Goal: Transaction & Acquisition: Purchase product/service

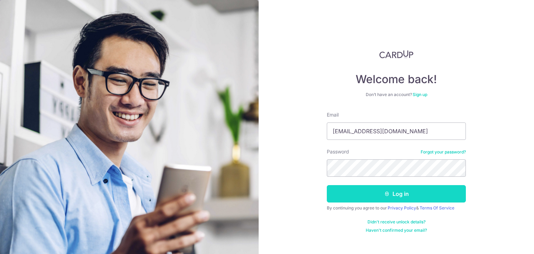
click at [396, 195] on button "Log in" at bounding box center [396, 193] width 139 height 17
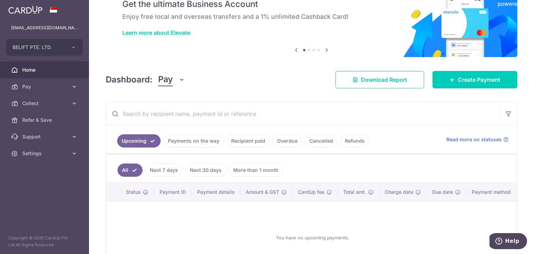
scroll to position [70, 0]
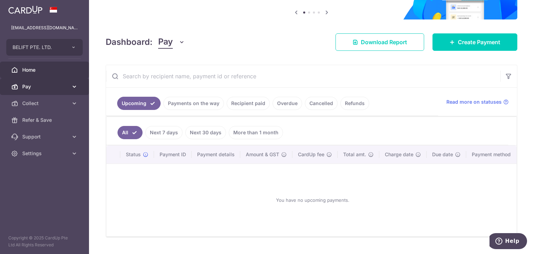
click at [25, 84] on span "Pay" at bounding box center [45, 86] width 46 height 7
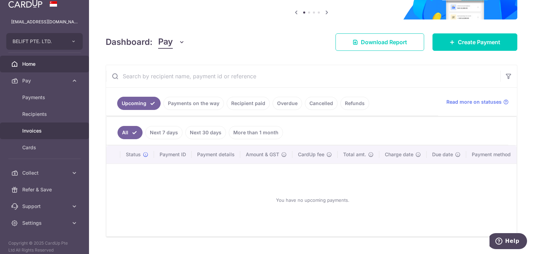
scroll to position [11, 0]
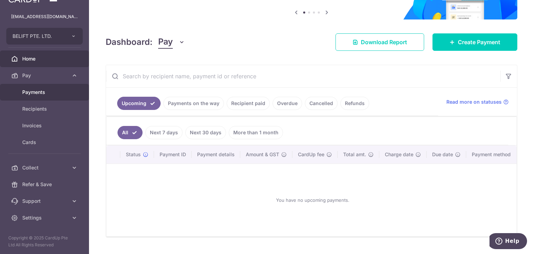
click at [30, 95] on span "Payments" at bounding box center [45, 92] width 46 height 7
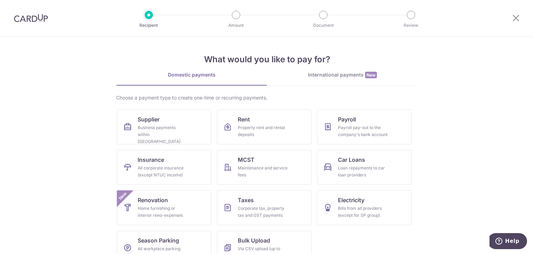
click at [356, 76] on div "International payments New" at bounding box center [342, 74] width 151 height 7
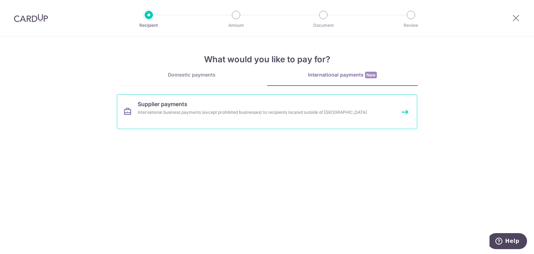
click at [181, 108] on link "Supplier payments International business payments (except prohibited businesses…" at bounding box center [267, 111] width 300 height 35
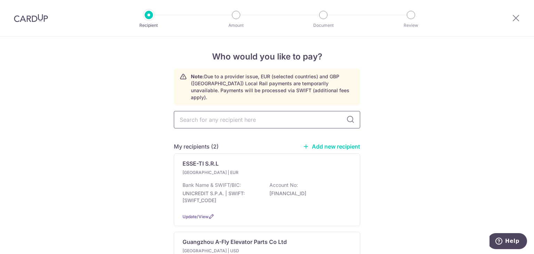
click at [196, 111] on input "text" at bounding box center [267, 119] width 186 height 17
type input "acla"
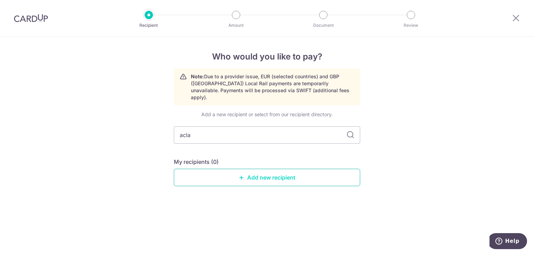
click at [264, 171] on link "Add new recipient" at bounding box center [267, 177] width 186 height 17
select select
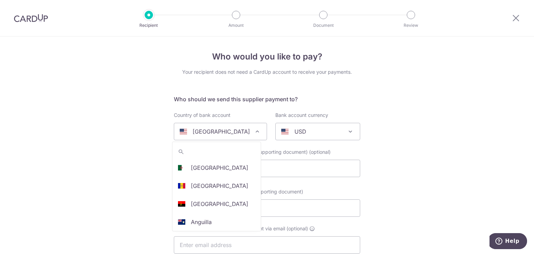
click at [232, 136] on span "[GEOGRAPHIC_DATA]" at bounding box center [220, 131] width 92 height 17
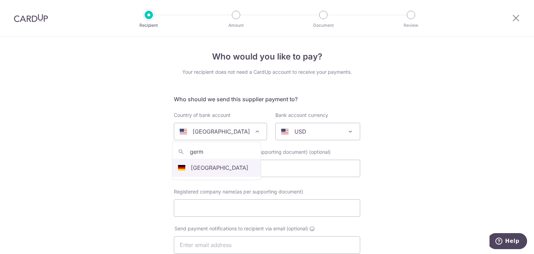
type input "germ"
select select "57"
select select "[GEOGRAPHIC_DATA]"
select select
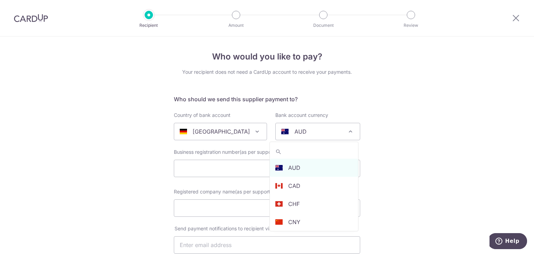
click at [343, 127] on span "AUD" at bounding box center [318, 131] width 84 height 17
click at [322, 148] on input "search" at bounding box center [314, 152] width 88 height 14
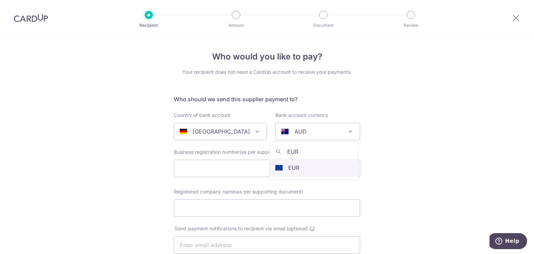
type input "EUR"
select select "12"
click at [307, 169] on input "text" at bounding box center [267, 168] width 186 height 17
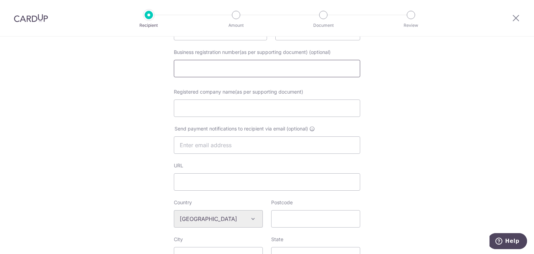
scroll to position [104, 0]
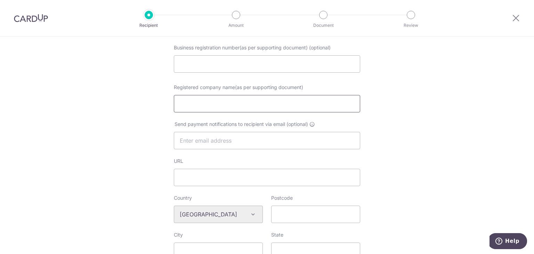
drag, startPoint x: 236, startPoint y: 103, endPoint x: 234, endPoint y: 107, distance: 4.4
click at [236, 106] on input "Registered company name(as per supporting document)" at bounding box center [267, 103] width 186 height 17
click at [234, 107] on input "Registered company name(as per supporting document)" at bounding box center [267, 103] width 186 height 17
type input "acla-werke gmbh"
drag, startPoint x: 232, startPoint y: 106, endPoint x: 3, endPoint y: 96, distance: 229.7
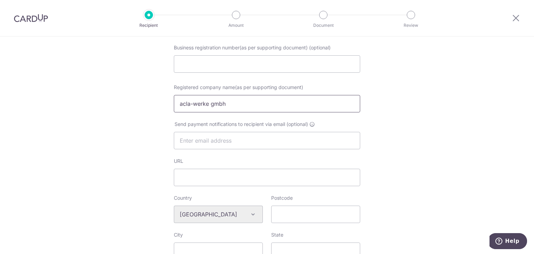
click at [3, 96] on div "Who would you like to pay? Your recipient does not need a CardUp account to rec…" at bounding box center [267, 227] width 534 height 590
type input "ACLA-WERKE GMBH"
click at [381, 96] on div "Who would you like to pay? Your recipient does not need a CardUp account to rec…" at bounding box center [267, 227] width 534 height 590
click at [307, 143] on input "text" at bounding box center [267, 140] width 186 height 17
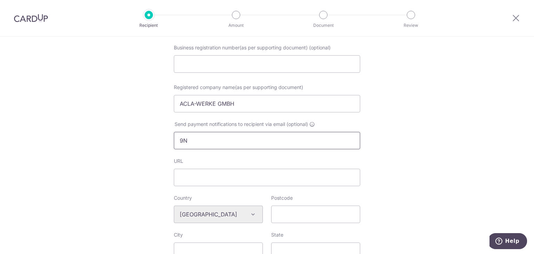
type input "9"
type input "I"
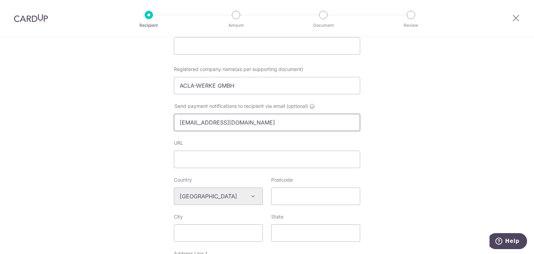
scroll to position [139, 0]
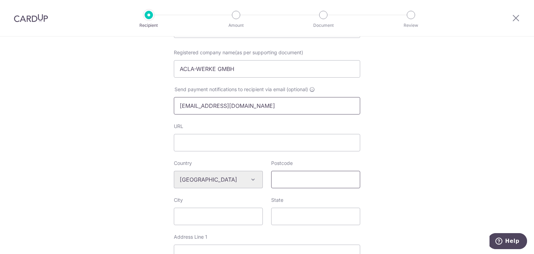
type input "info@acla-werke.de"
click at [301, 176] on input "Postcode" at bounding box center [315, 179] width 89 height 17
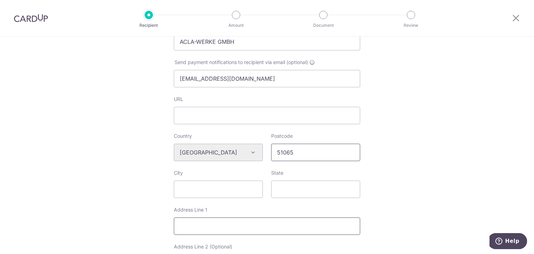
scroll to position [209, 0]
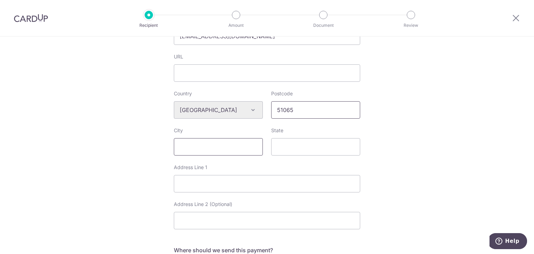
type input "51065"
click at [199, 138] on input "City" at bounding box center [218, 146] width 89 height 17
type input "Koln"
click at [299, 148] on input "State" at bounding box center [315, 146] width 89 height 17
click at [252, 185] on input "Address Line 1" at bounding box center [267, 183] width 186 height 17
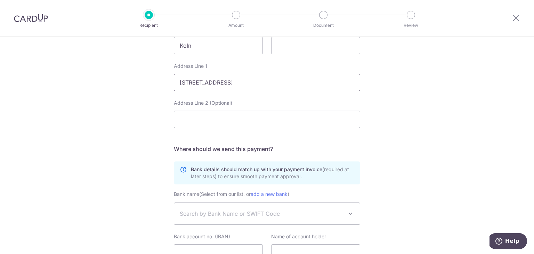
scroll to position [348, 0]
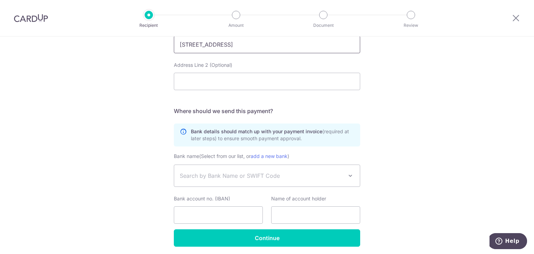
type input "Frankfurter Str. 142-190"
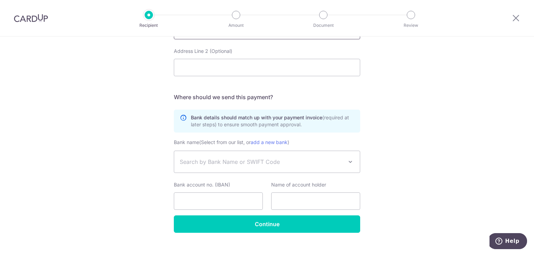
scroll to position [373, 0]
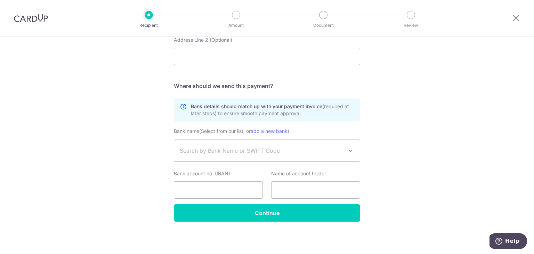
click at [344, 150] on span "Search by Bank Name or SWIFT Code" at bounding box center [267, 150] width 186 height 22
type input "deutdedk"
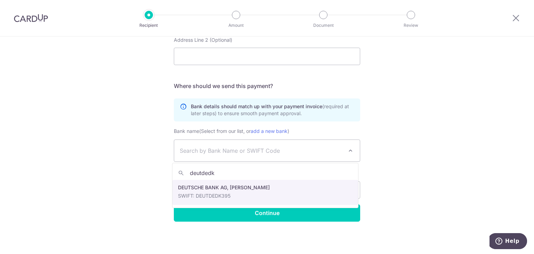
select select "22663"
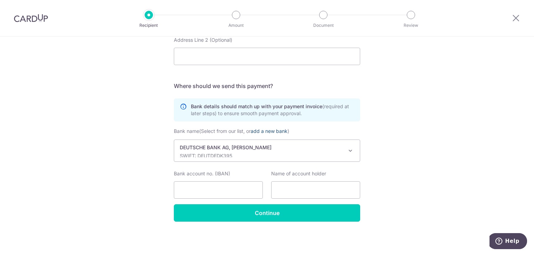
click at [286, 130] on link "add a new bank" at bounding box center [269, 131] width 37 height 6
click at [174, 139] on select "Deutsche Bank AG 360 TREASURY SYSTEMS AG AAREAL BANK AG AAREAL BANK AG AAREAL B…" at bounding box center [174, 139] width 0 height 0
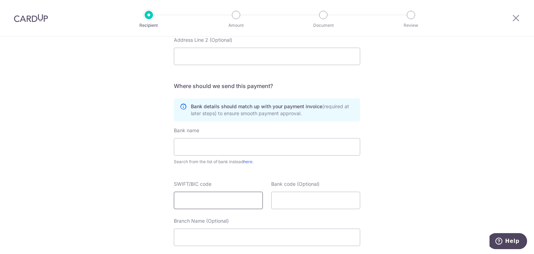
click at [246, 202] on input "SWIFT/BIC code" at bounding box center [218, 200] width 89 height 17
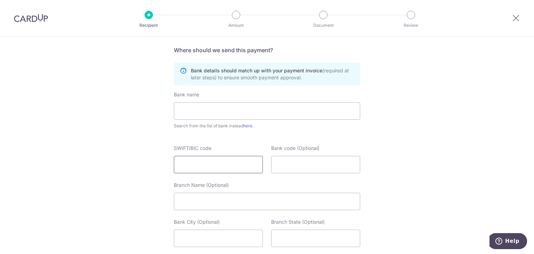
scroll to position [408, 0]
click at [244, 109] on input "text" at bounding box center [267, 111] width 186 height 17
click at [228, 164] on input "SWIFT/BIC code" at bounding box center [218, 165] width 89 height 17
type input "d"
type input "DEUTDEDKXXX"
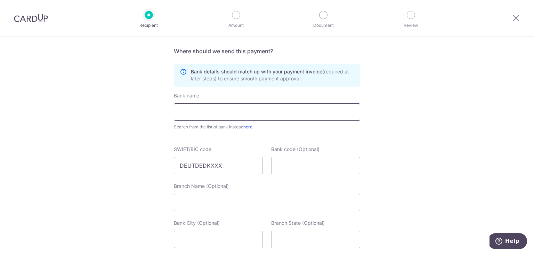
click at [243, 107] on input "text" at bounding box center [267, 111] width 186 height 17
type input "g"
type input "d"
type input "Deutsche Bank AG, Koln"
click at [279, 201] on input "Branch Name (Optional)" at bounding box center [267, 202] width 186 height 17
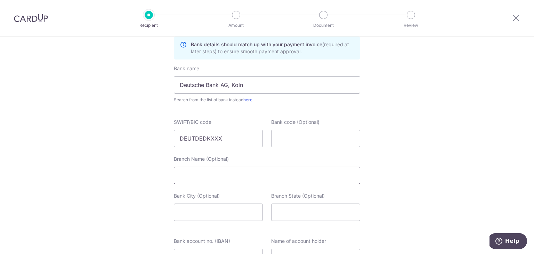
scroll to position [477, 0]
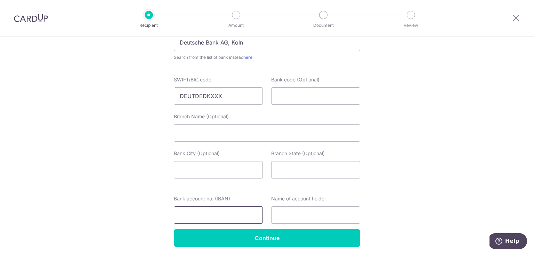
click at [247, 211] on input "Bank account no. (IBAN)" at bounding box center [218, 214] width 89 height 17
drag, startPoint x: 325, startPoint y: 197, endPoint x: 268, endPoint y: 199, distance: 57.1
click at [268, 199] on div "Name of account holder" at bounding box center [315, 209] width 97 height 29
copy label "Name of account holder"
click at [233, 211] on input "Bank account no. (IBAN)" at bounding box center [218, 214] width 89 height 17
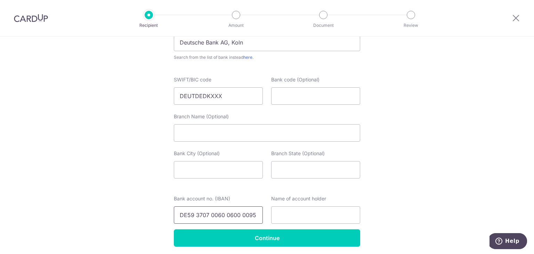
scroll to position [0, 6]
click at [215, 212] on input "DE59 3707 0060 0600 0095 00" at bounding box center [218, 214] width 89 height 17
drag, startPoint x: 260, startPoint y: 215, endPoint x: 122, endPoint y: 206, distance: 137.7
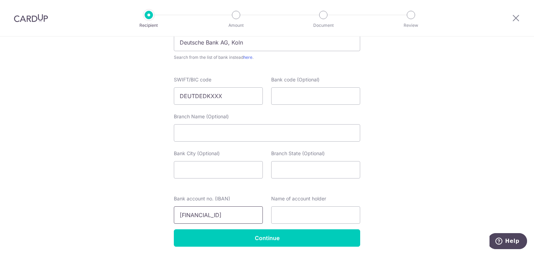
click at [247, 218] on input "DE59 3707 0060 0600 0095 00" at bounding box center [218, 214] width 89 height 17
type input "DE59 3707 0060 0600 0095 00"
click at [280, 217] on input "text" at bounding box center [315, 214] width 89 height 17
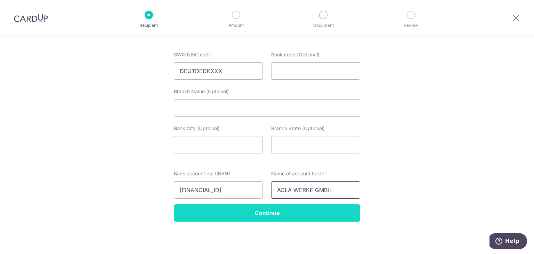
type input "ACLA-WERKE GMBH"
click at [321, 218] on input "Continue" at bounding box center [267, 212] width 186 height 17
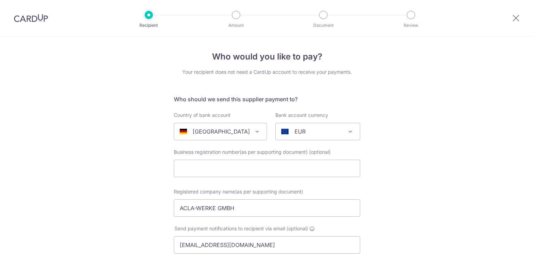
scroll to position [512, 0]
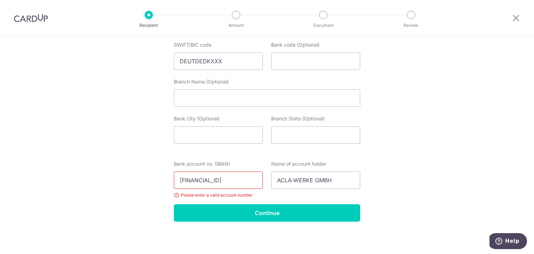
click at [198, 178] on input "DE59 3707 0060 0600 0095 00" at bounding box center [218, 179] width 89 height 17
click at [195, 178] on input "DE59 3707 0060 0600 0095 00" at bounding box center [218, 179] width 89 height 17
click at [196, 175] on input "DE59370700600600009500" at bounding box center [218, 179] width 89 height 17
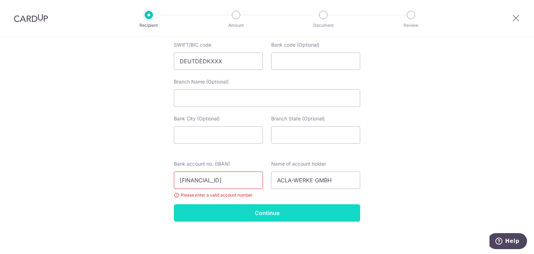
type input "DE59370700600600009500"
click at [227, 209] on input "Continue" at bounding box center [267, 212] width 186 height 17
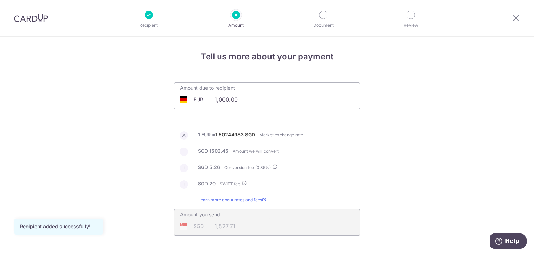
click at [263, 102] on input "1,000.00" at bounding box center [227, 99] width 107 height 16
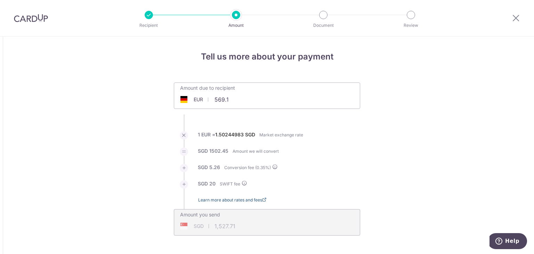
type input "569.10"
type input "878.01"
click at [516, 18] on icon at bounding box center [516, 18] width 8 height 9
click at [308, 95] on div "Amount due to recipient EUR 569.10 569.1" at bounding box center [267, 91] width 186 height 16
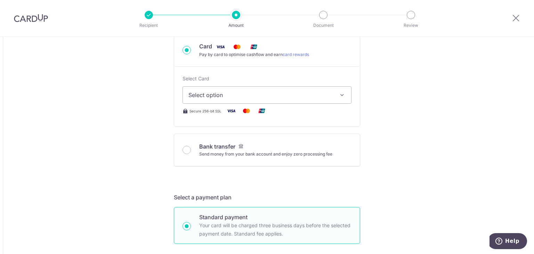
scroll to position [278, 0]
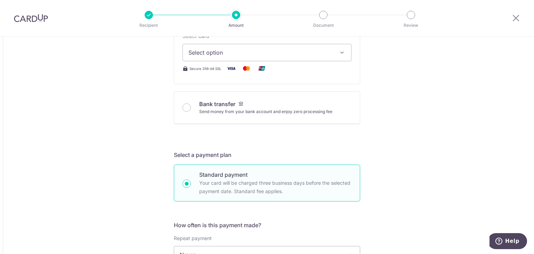
click at [192, 112] on div "Bank transfer Send money from your bank account and enjoy zero processing fee" at bounding box center [267, 107] width 169 height 15
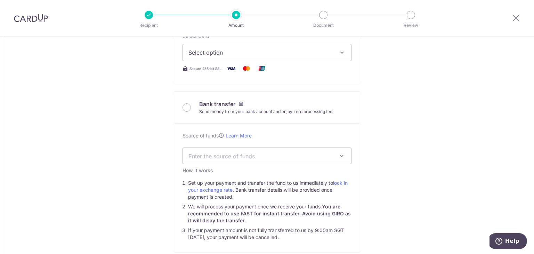
click at [187, 112] on div "Bank transfer Send money from your bank account and enjoy zero processing fee" at bounding box center [267, 107] width 169 height 15
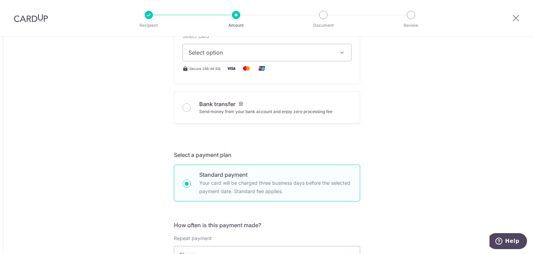
drag, startPoint x: 187, startPoint y: 110, endPoint x: 184, endPoint y: 104, distance: 6.8
click at [186, 110] on input "Bank transfer Send money from your bank account and enjoy zero processing fee" at bounding box center [187, 107] width 8 height 8
radio input "true"
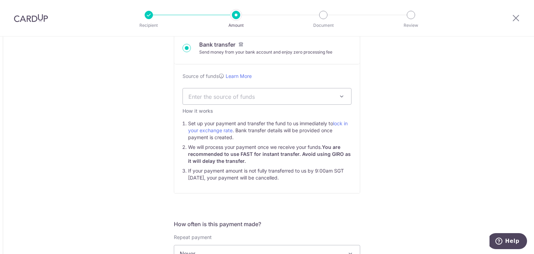
type input "569.10"
type input "876.64"
click at [184, 104] on div "Source of funds Learn More Enter the source of funds Business activities Invest…" at bounding box center [267, 128] width 186 height 129
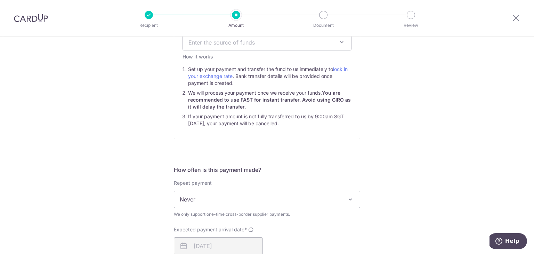
scroll to position [417, 0]
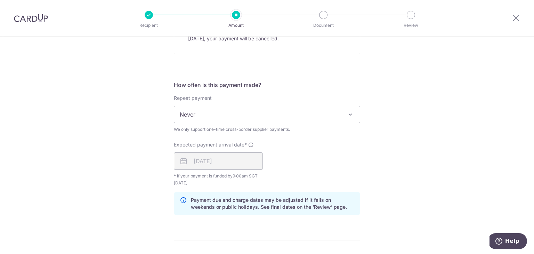
click at [239, 110] on span "Never" at bounding box center [267, 114] width 186 height 17
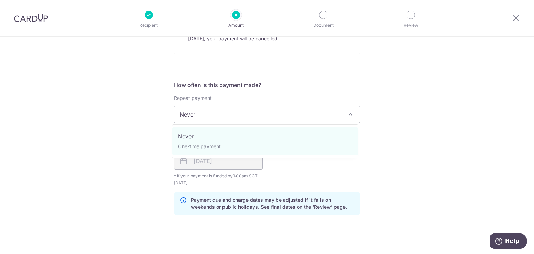
click at [394, 88] on div "Tell us more about your payment Amount due to recipient EUR 569.10 569.1 1 EUR …" at bounding box center [267, 61] width 534 height 885
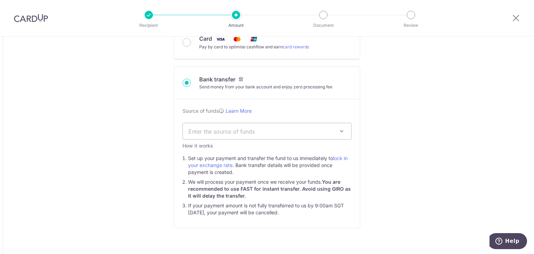
scroll to position [209, 0]
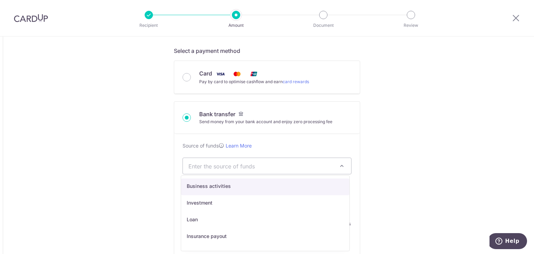
click at [317, 171] on span "Enter the source of funds" at bounding box center [267, 166] width 168 height 16
select select "1"
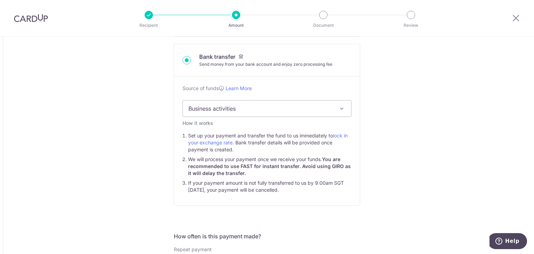
scroll to position [278, 0]
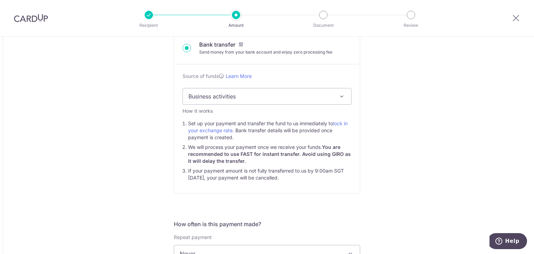
click at [342, 94] on span at bounding box center [342, 96] width 8 height 8
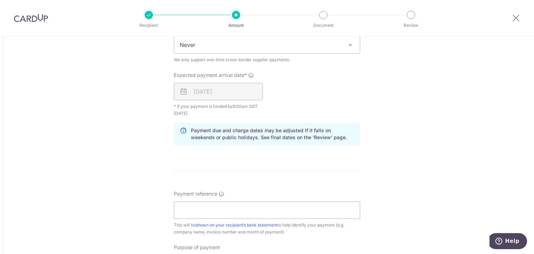
scroll to position [556, 0]
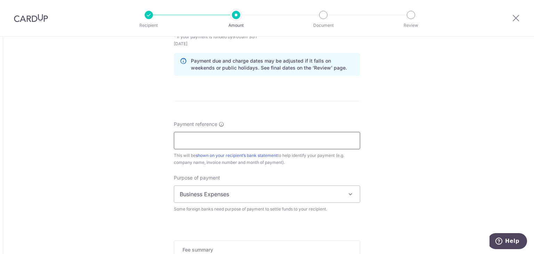
click at [234, 137] on input "Payment reference" at bounding box center [267, 140] width 186 height 17
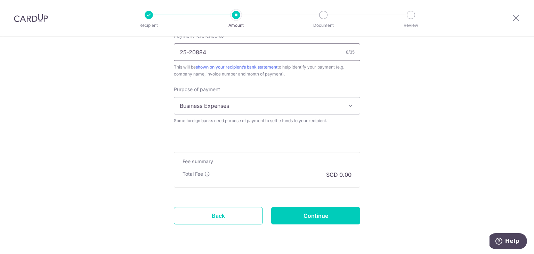
scroll to position [666, 0]
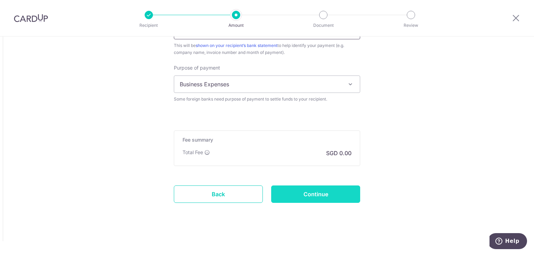
type input "25-20884"
click at [348, 198] on input "Continue" at bounding box center [315, 193] width 89 height 17
type input "Create Schedule"
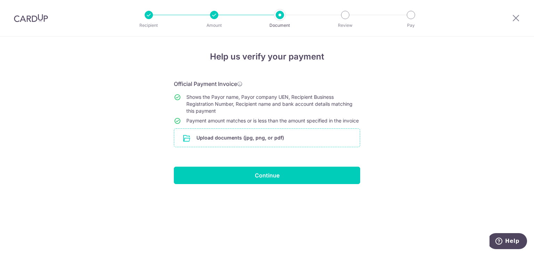
click at [267, 146] on input "file" at bounding box center [267, 138] width 186 height 18
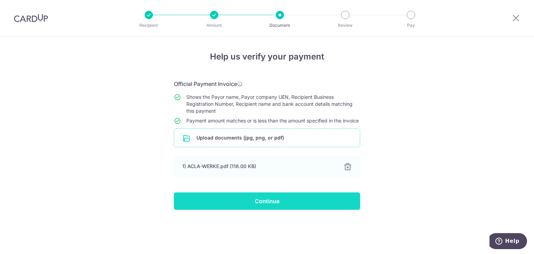
click at [352, 205] on input "Continue" at bounding box center [267, 200] width 186 height 17
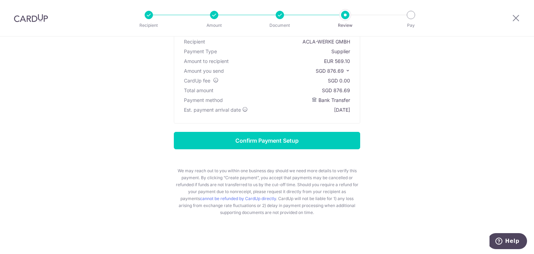
scroll to position [63, 0]
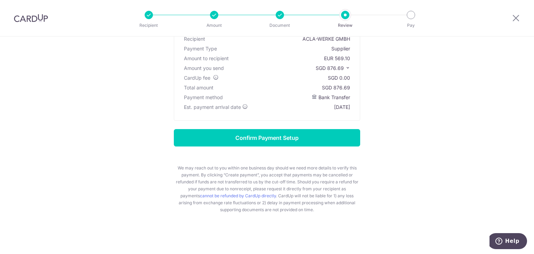
drag, startPoint x: 333, startPoint y: 88, endPoint x: 349, endPoint y: 87, distance: 16.4
click at [349, 87] on div "Total amount SGD 876.69" at bounding box center [267, 88] width 169 height 10
copy div "876.69"
click at [260, 132] on input "Confirm Payment Setup" at bounding box center [267, 137] width 186 height 17
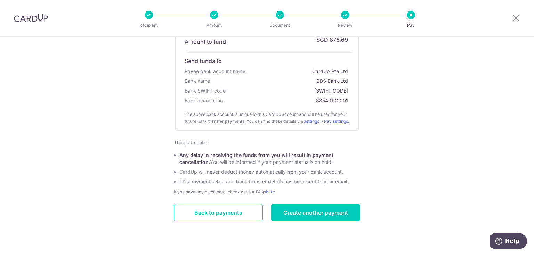
scroll to position [135, 0]
click at [314, 213] on link "Create another payment" at bounding box center [315, 212] width 89 height 17
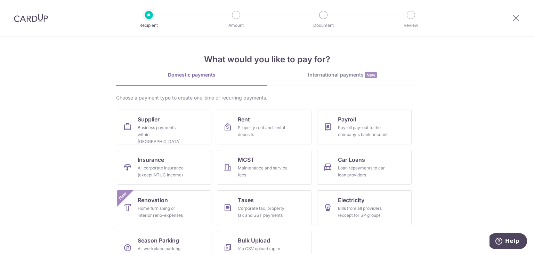
click at [360, 73] on div "International payments New" at bounding box center [342, 74] width 151 height 7
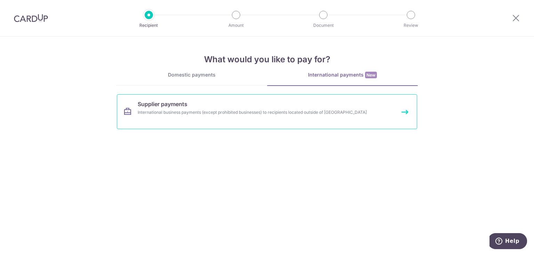
click at [226, 111] on div "International business payments (except prohibited businesses) to recipients lo…" at bounding box center [258, 112] width 240 height 7
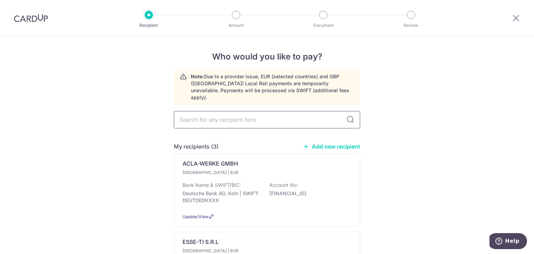
click at [235, 113] on input "text" at bounding box center [267, 119] width 186 height 17
type input "LIFT"
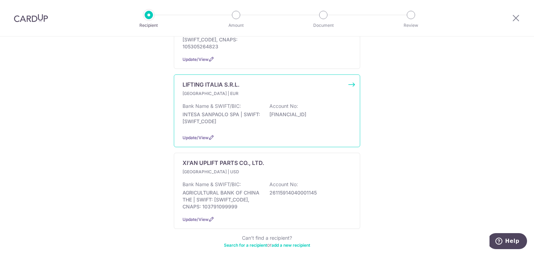
scroll to position [203, 0]
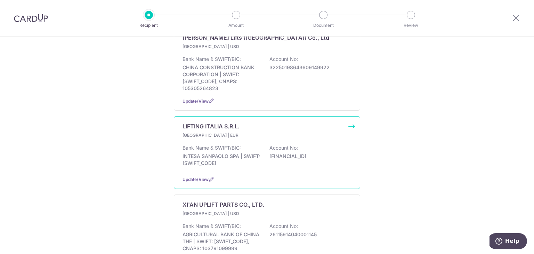
click at [264, 144] on div "Bank Name & SWIFT/BIC: INTESA SANPAOLO SPA | SWIFT: [SWIFT_CODE] Account No: [F…" at bounding box center [267, 157] width 169 height 26
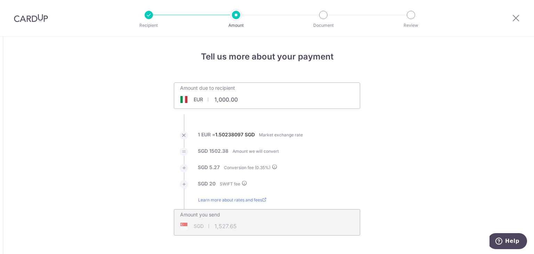
click at [234, 98] on input "1,000.00" at bounding box center [227, 99] width 107 height 16
click at [235, 89] on div "Amount due to recipient EUR 1,000.00 1000" at bounding box center [227, 91] width 107 height 16
type input "1,000.00"
type input "1,527.71"
click at [234, 99] on input "1,000.00" at bounding box center [227, 99] width 107 height 16
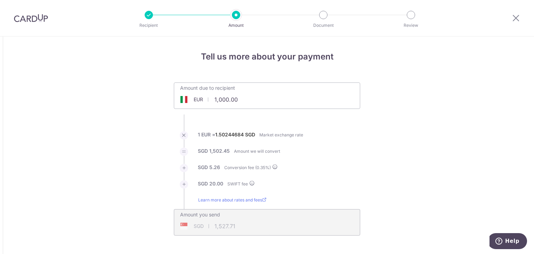
click at [232, 99] on input "1,000.00" at bounding box center [227, 99] width 107 height 16
type input "10,024.00"
type input "15,133.32"
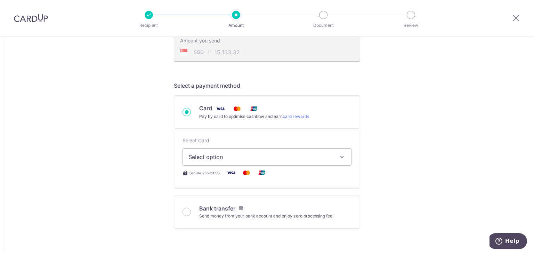
scroll to position [209, 0]
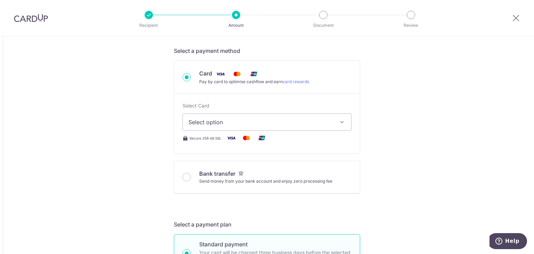
drag, startPoint x: 182, startPoint y: 176, endPoint x: 314, endPoint y: 195, distance: 133.3
click at [183, 176] on input "Bank transfer Send money from your bank account and enjoy zero processing fee" at bounding box center [187, 177] width 8 height 8
radio input "true"
type input "10,024.00"
type input "15,109.27"
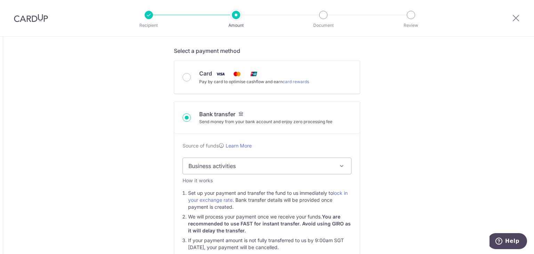
click at [287, 170] on span "Business activities" at bounding box center [267, 166] width 168 height 16
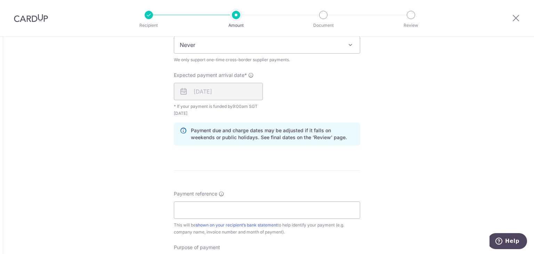
scroll to position [556, 0]
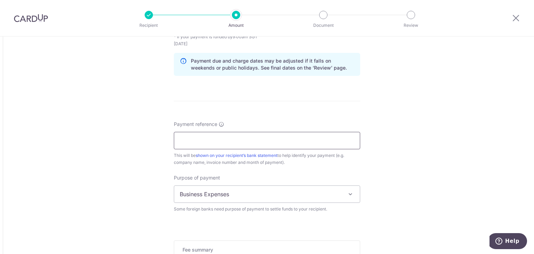
drag, startPoint x: 246, startPoint y: 141, endPoint x: 250, endPoint y: 140, distance: 4.1
click at [246, 141] on input "Payment reference" at bounding box center [267, 140] width 186 height 17
type input "f"
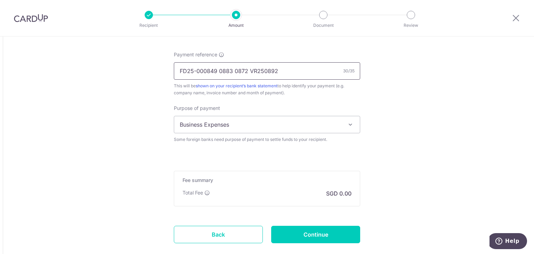
scroll to position [666, 0]
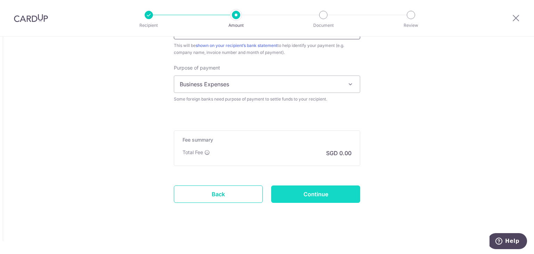
type input "FD25-000849 0883 0872 VR250892"
click at [348, 193] on input "Continue" at bounding box center [315, 193] width 89 height 17
type input "Create Schedule"
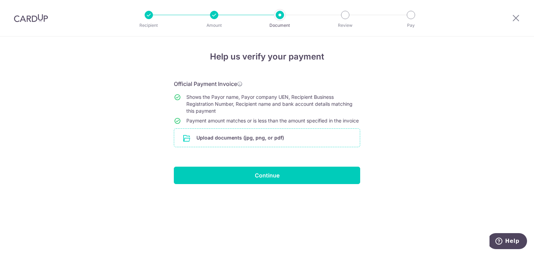
click at [337, 139] on input "file" at bounding box center [267, 138] width 186 height 18
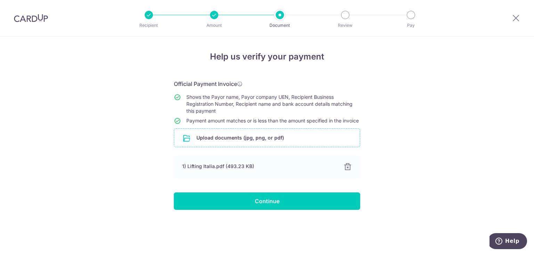
click at [416, 128] on div "Help us verify your payment Official Payment Invoice Shows the Payor name, Payo…" at bounding box center [267, 145] width 534 height 217
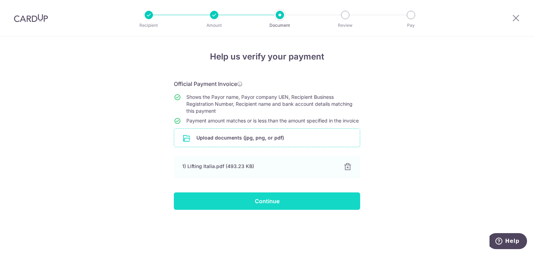
click at [273, 206] on input "Continue" at bounding box center [267, 200] width 186 height 17
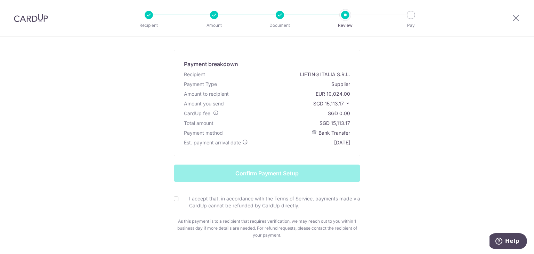
scroll to position [35, 0]
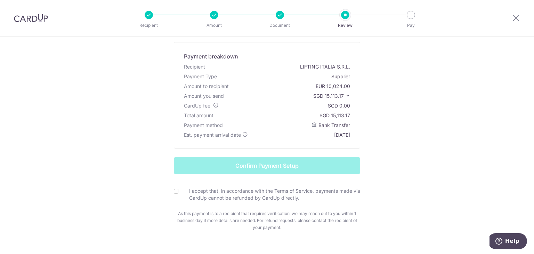
click at [176, 193] on input "I accept that, in accordance with the Terms of Service, payments made via CardU…" at bounding box center [176, 191] width 5 height 5
checkbox input "true"
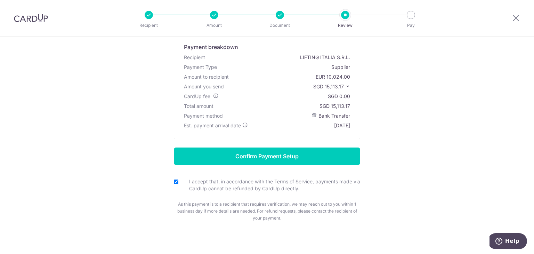
scroll to position [53, 0]
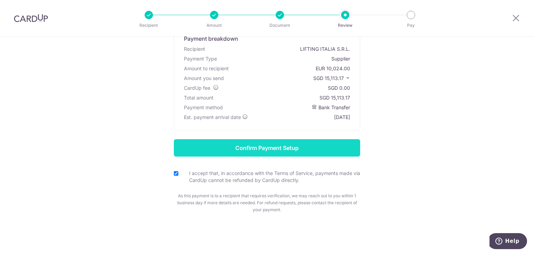
click at [327, 141] on input "Confirm Payment Setup" at bounding box center [267, 147] width 186 height 17
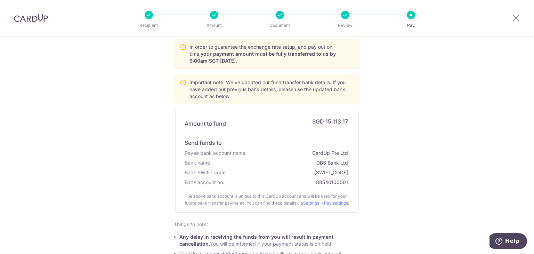
scroll to position [135, 0]
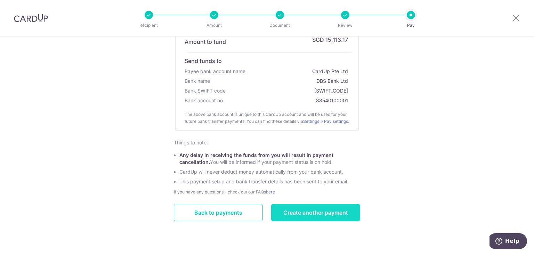
click at [334, 205] on link "Create another payment" at bounding box center [315, 212] width 89 height 17
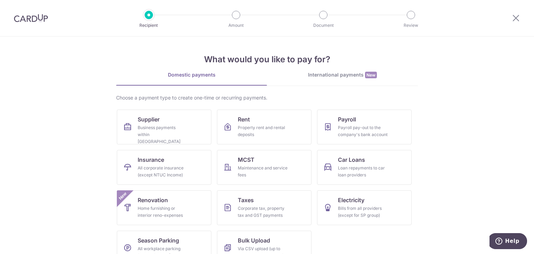
click at [352, 80] on link "International payments New" at bounding box center [342, 78] width 151 height 14
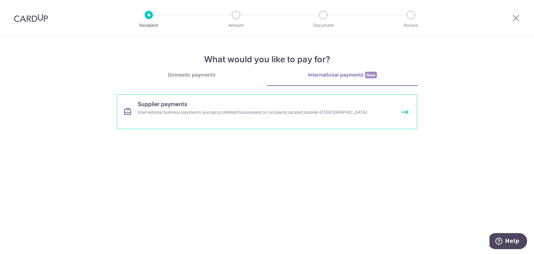
click at [198, 105] on link "Supplier payments International business payments (except prohibited businesses…" at bounding box center [267, 111] width 300 height 35
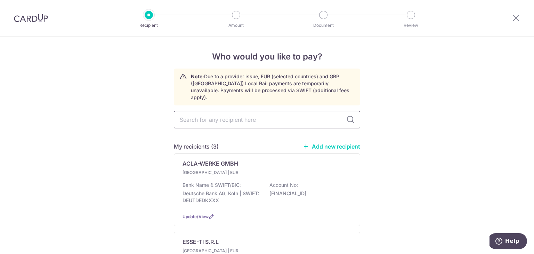
click at [206, 116] on input "text" at bounding box center [267, 119] width 186 height 17
type input "sanjin"
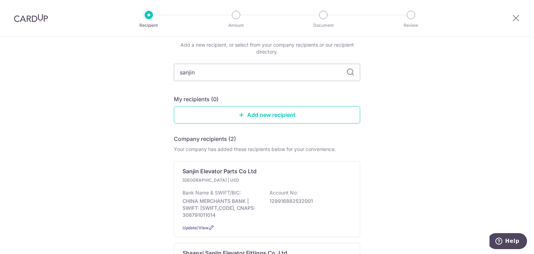
scroll to position [139, 0]
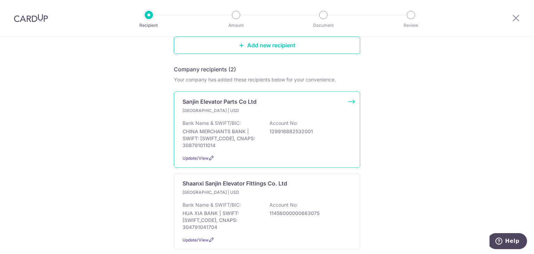
click at [294, 129] on div "Bank Name & SWIFT/BIC: CHINA MERCHANTS BANK | SWIFT: CMBCCNBS231, CNAPS: 308791…" at bounding box center [267, 134] width 169 height 29
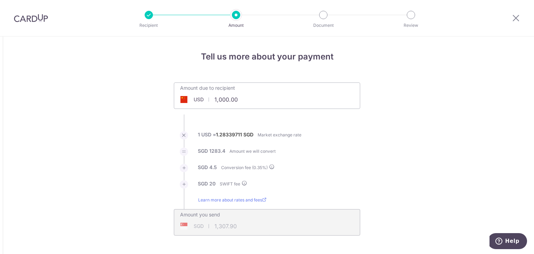
click at [247, 100] on input "1,000.00" at bounding box center [227, 99] width 107 height 16
type input "515.00"
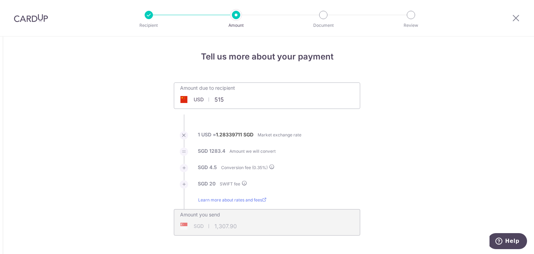
type input "683.28"
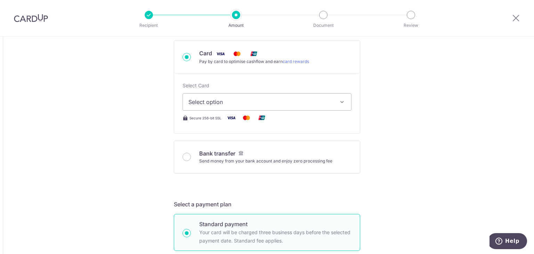
scroll to position [243, 0]
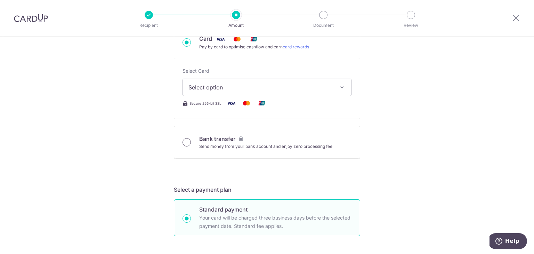
click at [187, 141] on input "Bank transfer Send money from your bank account and enjoy zero processing fee" at bounding box center [187, 142] width 8 height 8
radio input "true"
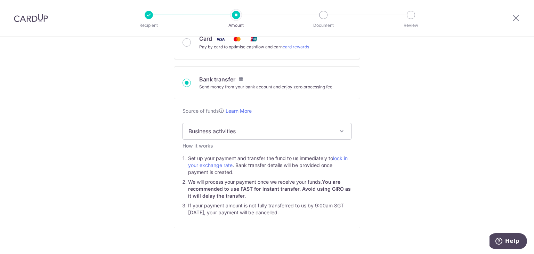
type input "515.00"
type input "682.22"
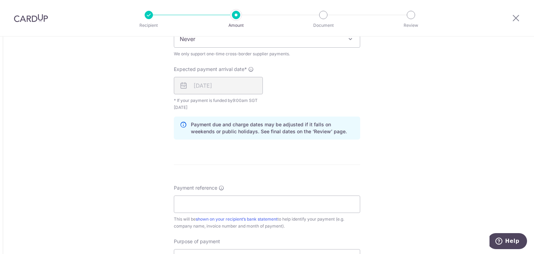
scroll to position [556, 0]
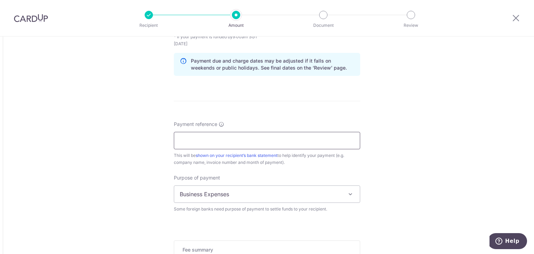
click at [286, 137] on input "Payment reference" at bounding box center [267, 140] width 186 height 17
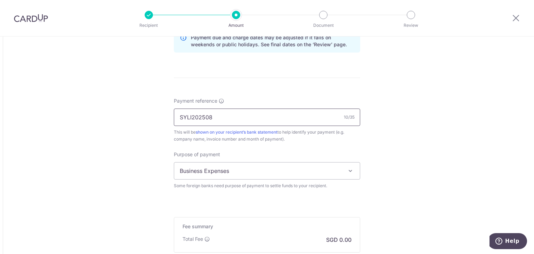
scroll to position [591, 0]
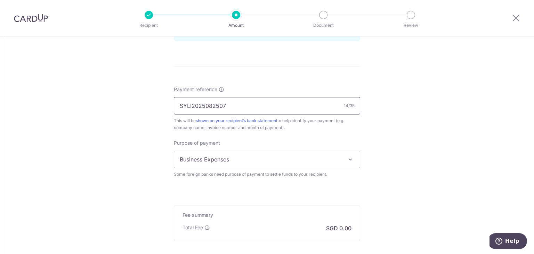
type input "SYLI2025082507"
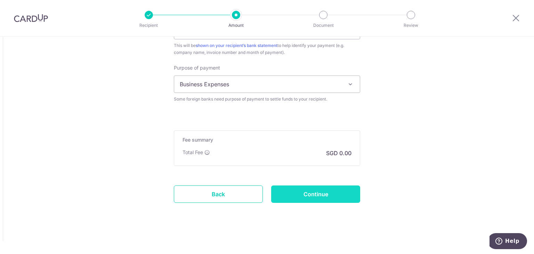
click at [349, 198] on input "Continue" at bounding box center [315, 193] width 89 height 17
type input "Create Schedule"
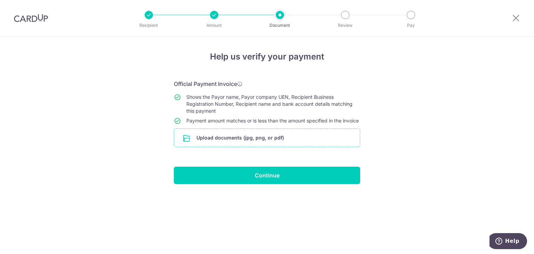
click at [268, 146] on input "file" at bounding box center [267, 138] width 186 height 18
click at [287, 147] on input "file" at bounding box center [267, 138] width 186 height 18
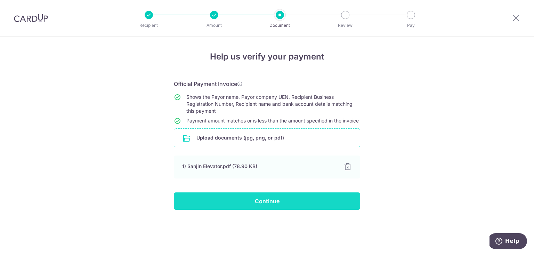
click at [237, 200] on input "Continue" at bounding box center [267, 200] width 186 height 17
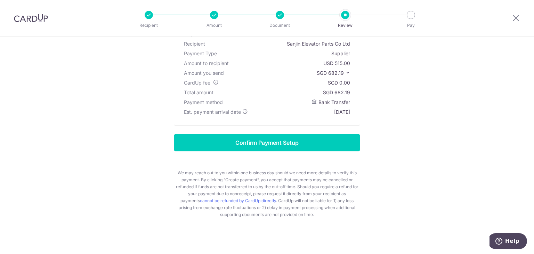
scroll to position [63, 0]
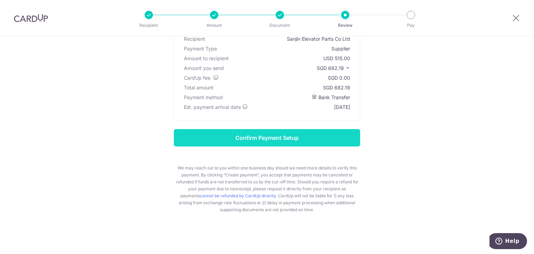
click at [322, 138] on input "Confirm Payment Setup" at bounding box center [267, 137] width 186 height 17
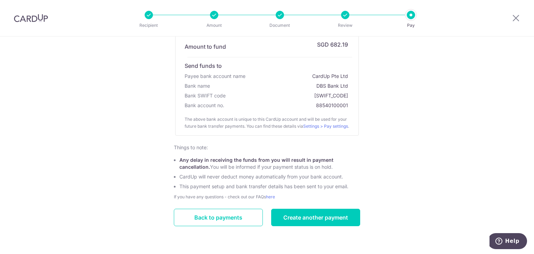
scroll to position [135, 0]
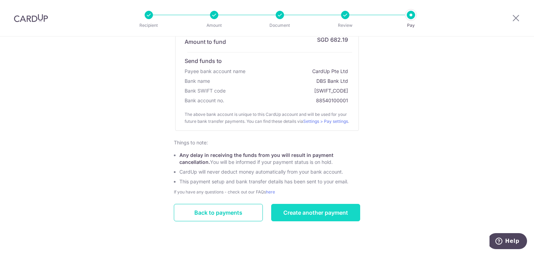
click at [303, 215] on link "Create another payment" at bounding box center [315, 212] width 89 height 17
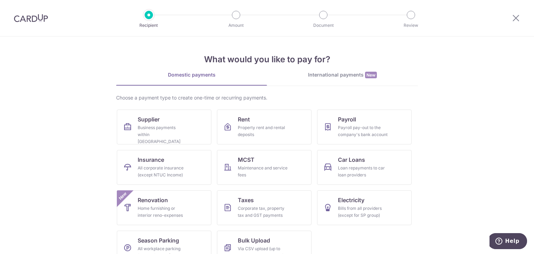
click at [323, 77] on div "International payments New" at bounding box center [342, 74] width 151 height 7
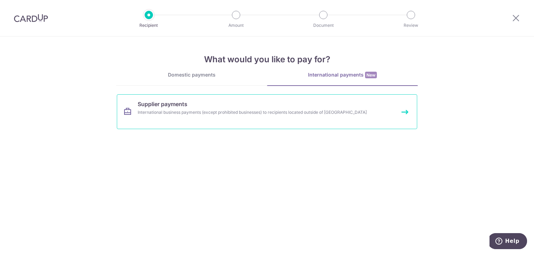
click at [195, 114] on div "International business payments (except prohibited businesses) to recipients lo…" at bounding box center [258, 112] width 240 height 7
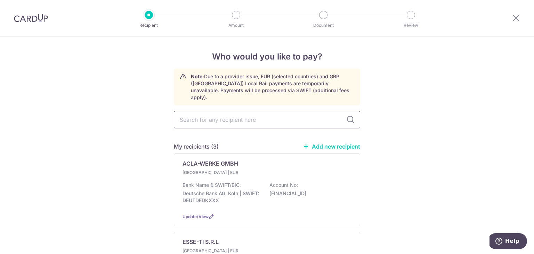
click at [196, 113] on input "text" at bounding box center [267, 119] width 186 height 17
type input "[GEOGRAPHIC_DATA]"
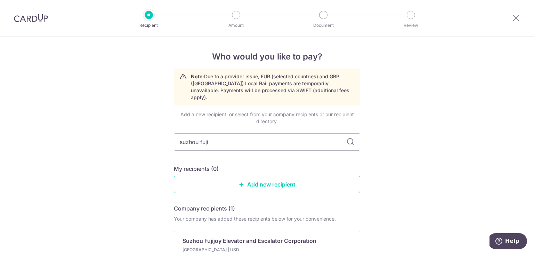
type input "suzhou fuji"
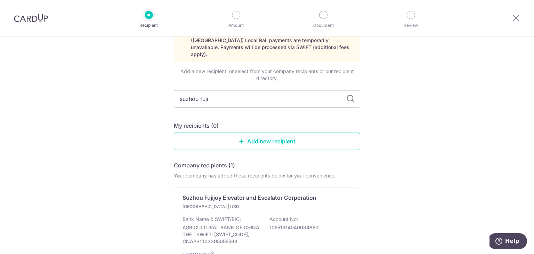
scroll to position [104, 0]
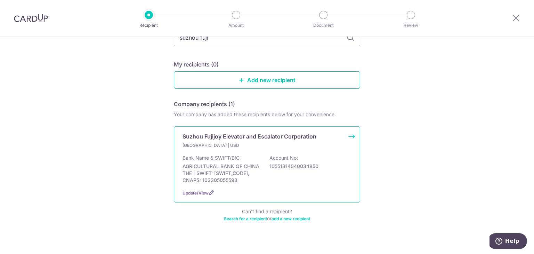
click at [236, 154] on p "Bank Name & SWIFT/BIC:" at bounding box center [212, 157] width 58 height 7
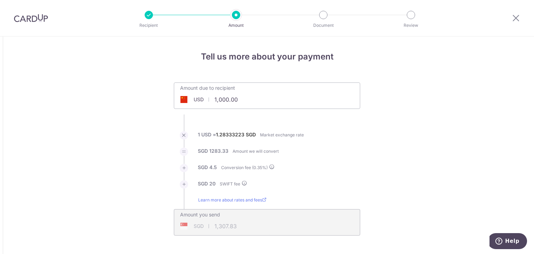
click at [241, 104] on input "1,000.00" at bounding box center [227, 99] width 107 height 16
type input "5,378.50"
type input "6,946.60"
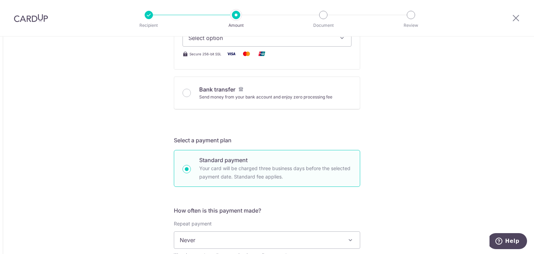
scroll to position [313, 0]
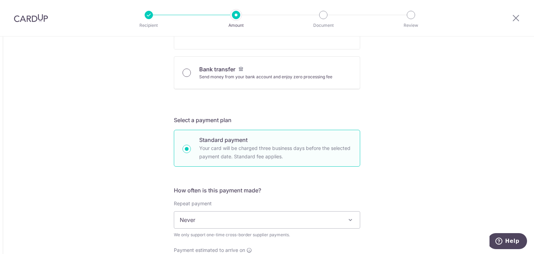
click at [188, 70] on input "Bank transfer Send money from your bank account and enjoy zero processing fee" at bounding box center [187, 73] width 8 height 8
radio input "true"
type input "5,378.50"
type input "6,935.36"
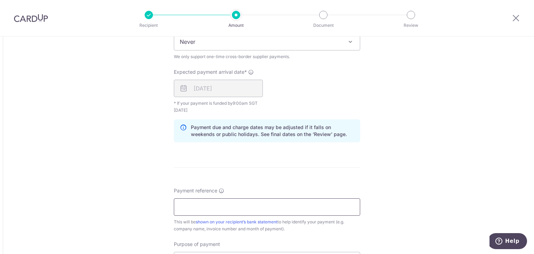
scroll to position [556, 0]
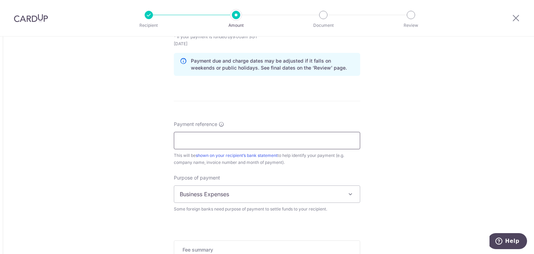
drag, startPoint x: 271, startPoint y: 125, endPoint x: 269, endPoint y: 137, distance: 11.6
click at [271, 127] on div "Payment reference This will be shown on your recipient’s bank statement to help…" at bounding box center [267, 143] width 186 height 45
click at [268, 140] on input "Payment reference" at bounding box center [267, 140] width 186 height 17
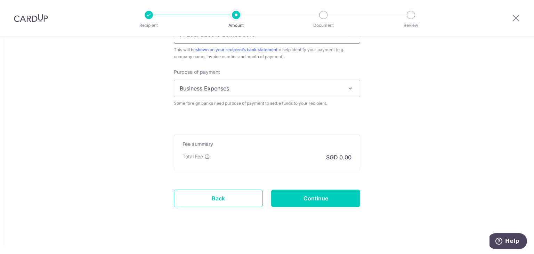
scroll to position [666, 0]
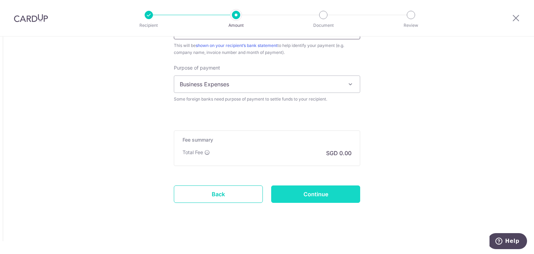
type input "PI-25SPBE0015 25MOD0016"
click at [338, 194] on input "Continue" at bounding box center [315, 193] width 89 height 17
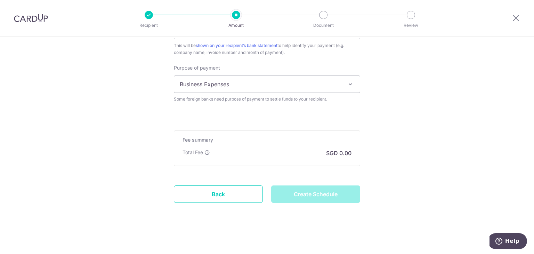
type input "Create Schedule"
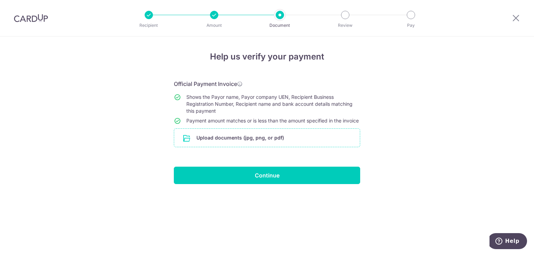
click at [305, 142] on input "file" at bounding box center [267, 138] width 186 height 18
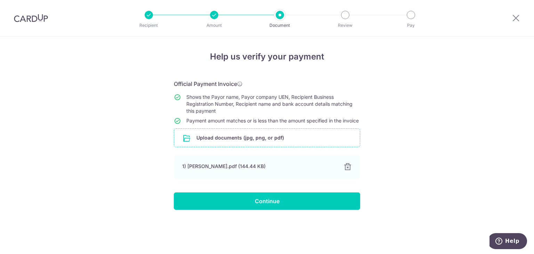
click at [401, 156] on div "Help us verify your payment Official Payment Invoice Shows the Payor name, Payo…" at bounding box center [267, 145] width 534 height 217
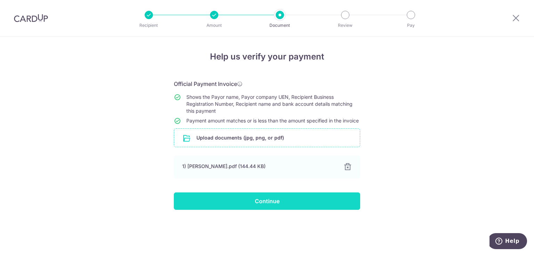
click at [337, 210] on input "Continue" at bounding box center [267, 200] width 186 height 17
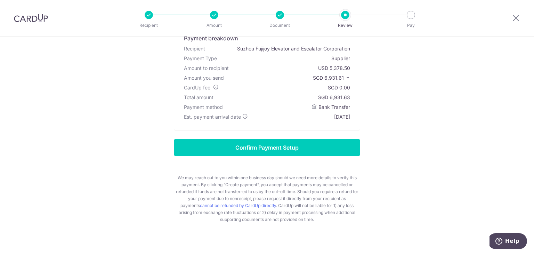
scroll to position [63, 0]
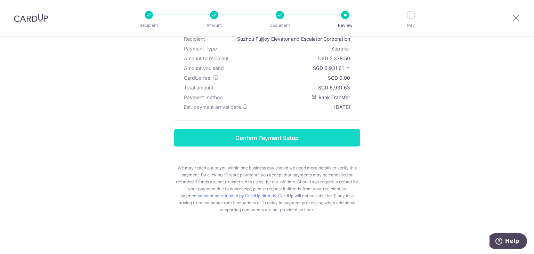
click at [346, 132] on input "Confirm Payment Setup" at bounding box center [267, 137] width 186 height 17
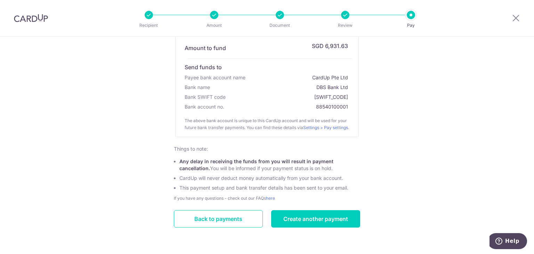
scroll to position [135, 0]
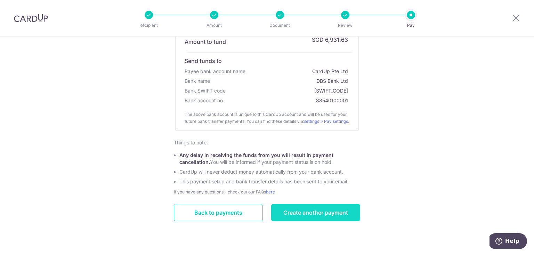
click at [327, 215] on link "Create another payment" at bounding box center [315, 212] width 89 height 17
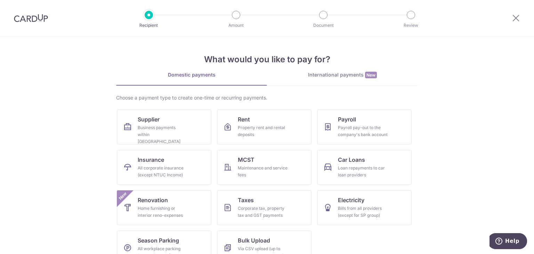
click at [334, 71] on div "International payments New" at bounding box center [342, 74] width 151 height 7
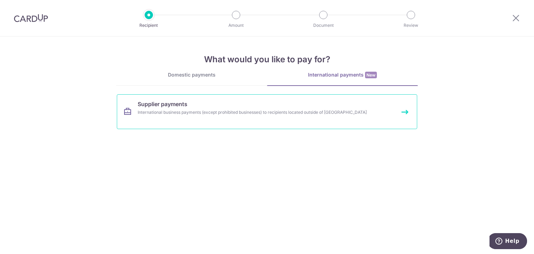
click at [199, 112] on div "International business payments (except prohibited businesses) to recipients lo…" at bounding box center [258, 112] width 240 height 7
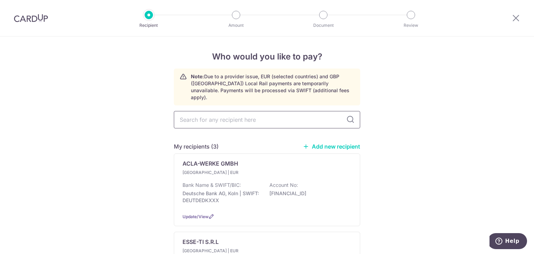
click at [213, 115] on input "text" at bounding box center [267, 119] width 186 height 17
type input "tung da"
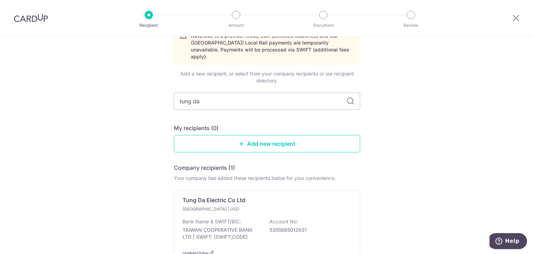
scroll to position [103, 0]
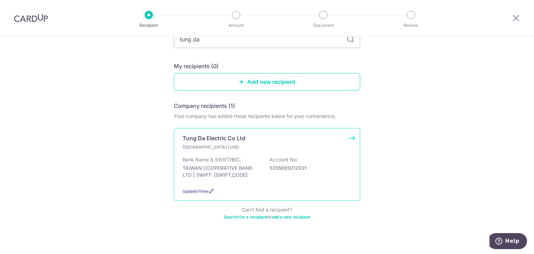
click at [269, 166] on div "Bank Name & SWIFT/BIC: TAIWAN COOPERATIVE BANK LTD | SWIFT: [SWIFT_CODE] Accoun…" at bounding box center [267, 169] width 169 height 26
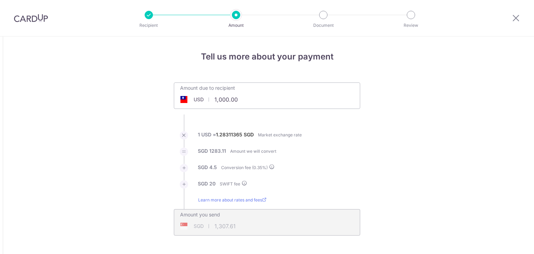
click at [271, 96] on div "Amount due to recipient USD 1,000.00 1000" at bounding box center [267, 91] width 186 height 16
type input "1,000.00"
type input "1,307.60"
click at [259, 102] on input "1,000.00" at bounding box center [227, 99] width 107 height 16
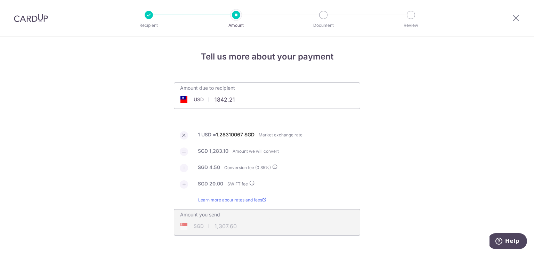
type input "1,842.21"
type input "2,391.84"
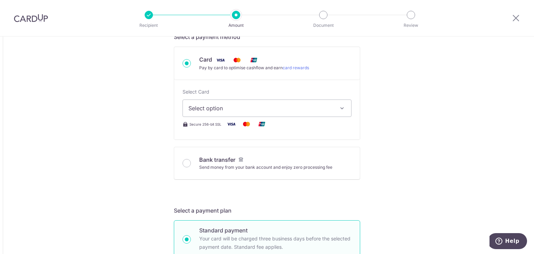
scroll to position [243, 0]
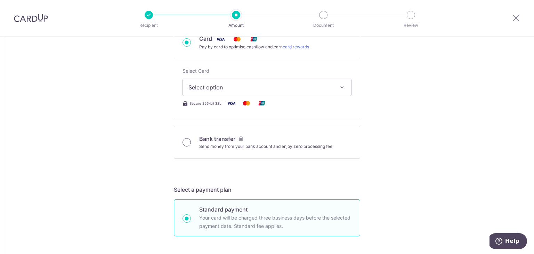
click at [187, 142] on input "Bank transfer Send money from your bank account and enjoy zero processing fee" at bounding box center [187, 142] width 8 height 8
radio input "true"
type input "1,842.21"
type input "2,387.95"
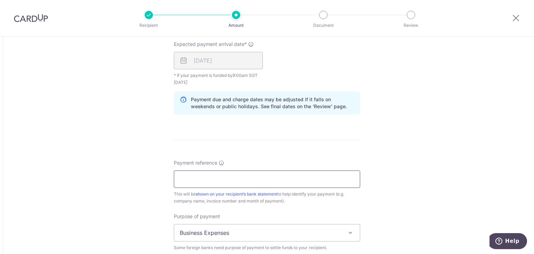
scroll to position [522, 0]
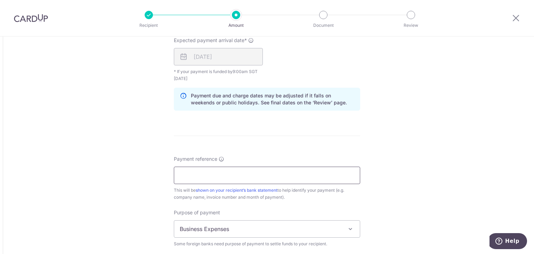
click at [234, 172] on input "Payment reference" at bounding box center [267, 175] width 186 height 17
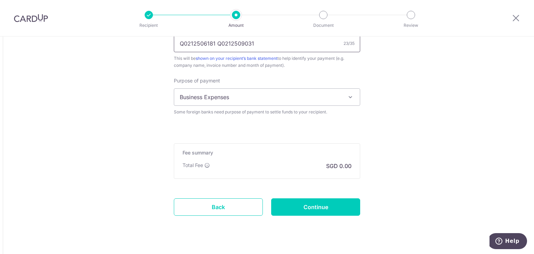
scroll to position [666, 0]
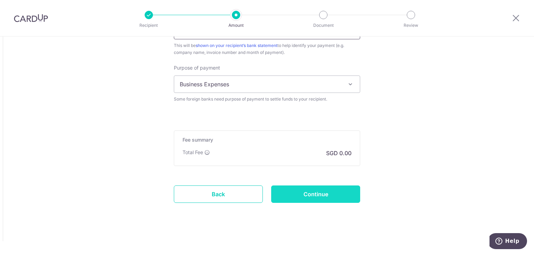
type input "Q0212506181 Q0212509031"
click at [339, 195] on input "Continue" at bounding box center [315, 193] width 89 height 17
type input "Create Schedule"
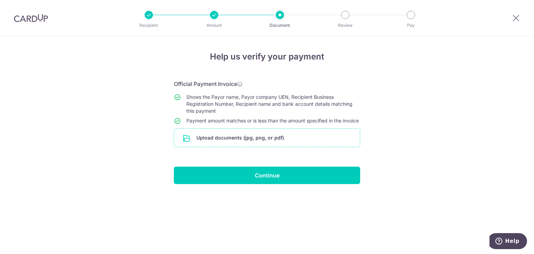
click at [281, 137] on input "file" at bounding box center [267, 138] width 186 height 18
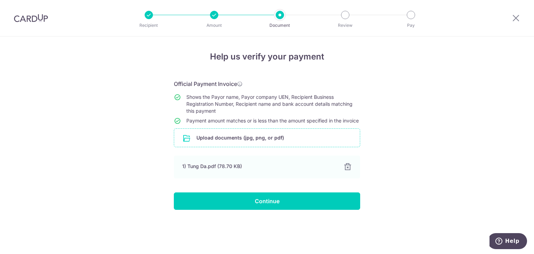
click at [406, 123] on div "Help us verify your payment Official Payment Invoice Shows the Payor name, Payo…" at bounding box center [267, 145] width 534 height 217
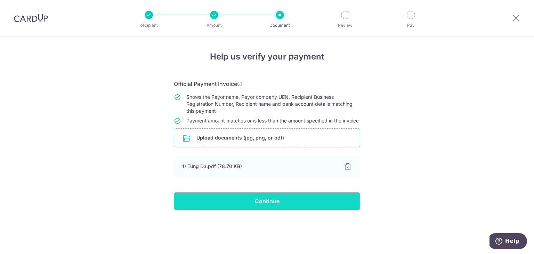
click at [330, 206] on input "Continue" at bounding box center [267, 200] width 186 height 17
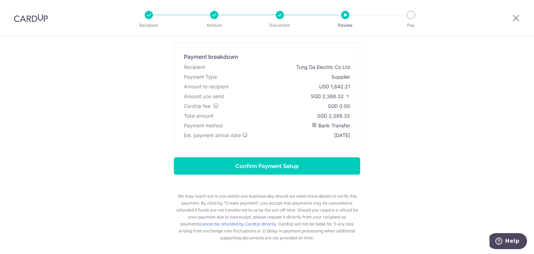
scroll to position [63, 0]
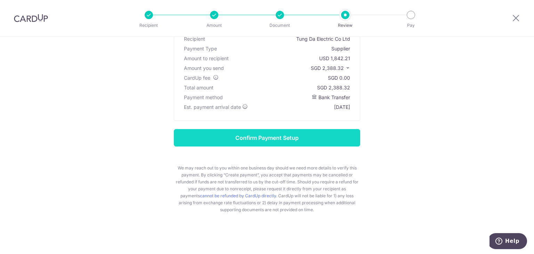
click at [348, 139] on input "Confirm Payment Setup" at bounding box center [267, 137] width 186 height 17
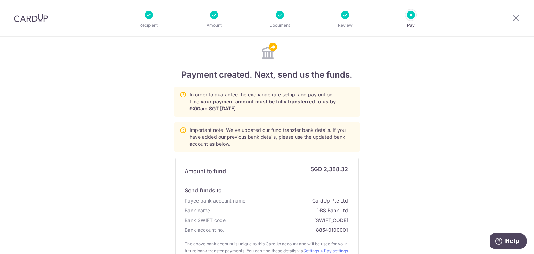
scroll to position [135, 0]
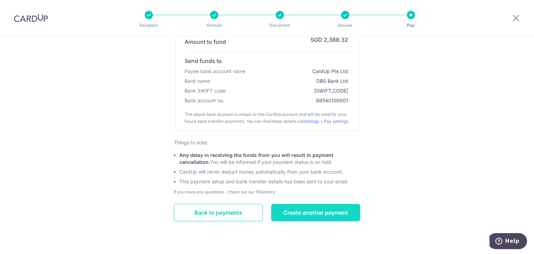
click at [300, 211] on link "Create another payment" at bounding box center [315, 212] width 89 height 17
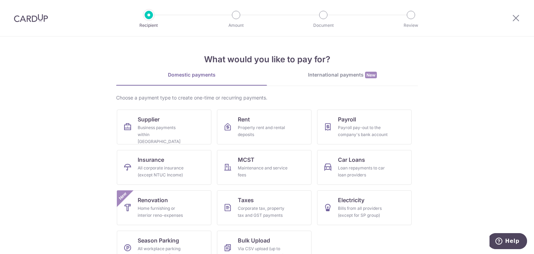
click at [36, 15] on img at bounding box center [31, 18] width 34 height 8
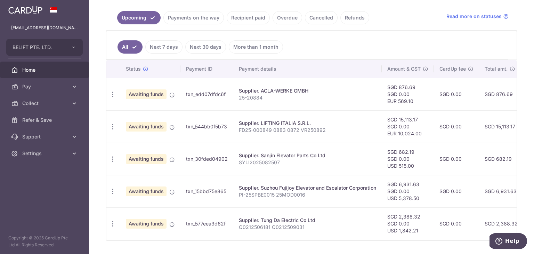
scroll to position [169, 0]
